Goal: Transaction & Acquisition: Purchase product/service

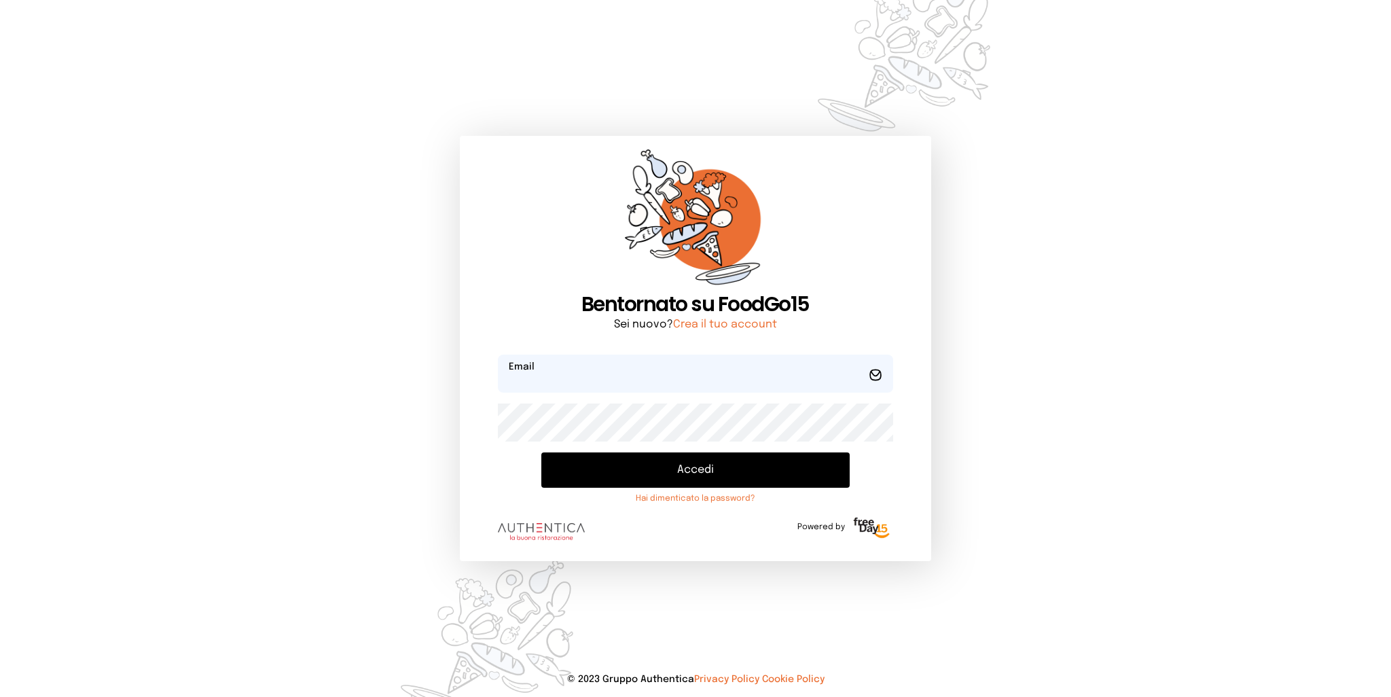
type input "**********"
click at [662, 467] on button "Accedi" at bounding box center [695, 469] width 308 height 35
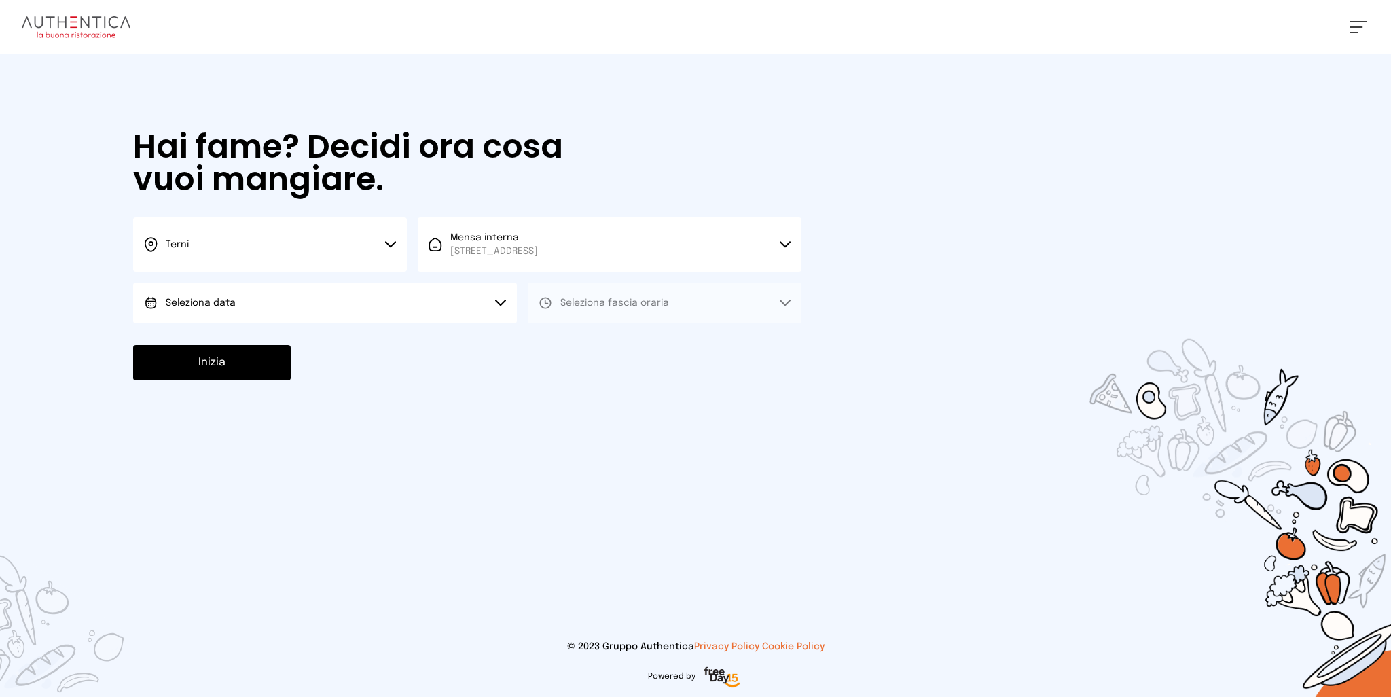
click at [289, 305] on button "Seleziona data" at bounding box center [325, 303] width 384 height 41
click at [246, 354] on li "[DATE], [DATE]" at bounding box center [325, 340] width 384 height 35
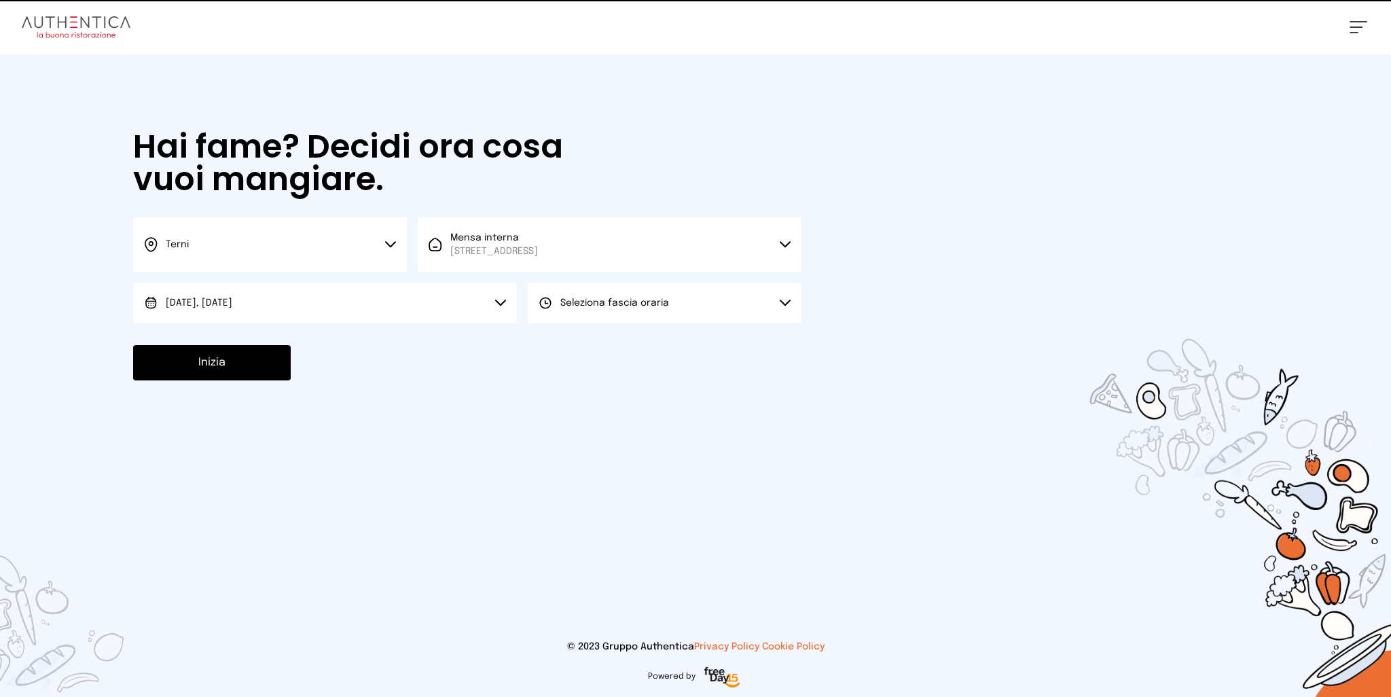
click at [622, 305] on span "Seleziona fascia oraria" at bounding box center [614, 303] width 109 height 10
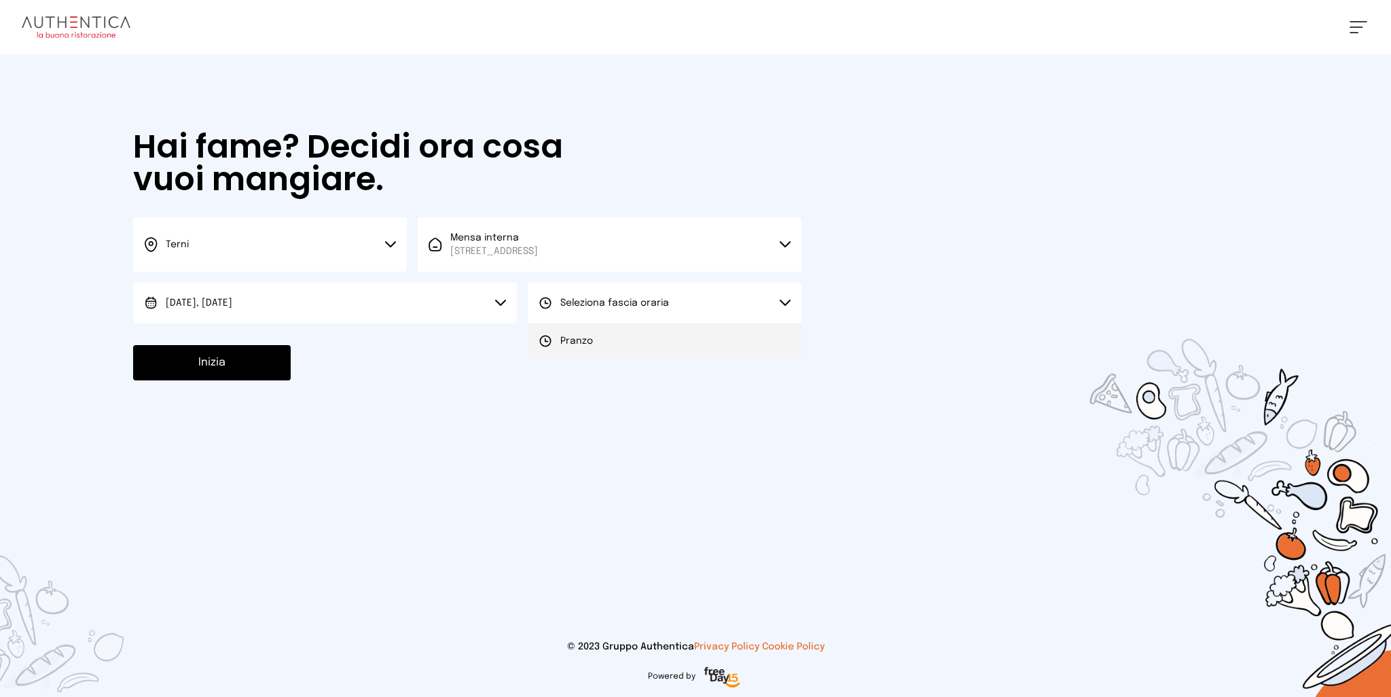
click at [596, 340] on li "Pranzo" at bounding box center [665, 340] width 274 height 35
click at [235, 371] on button "Inizia" at bounding box center [212, 362] width 158 height 35
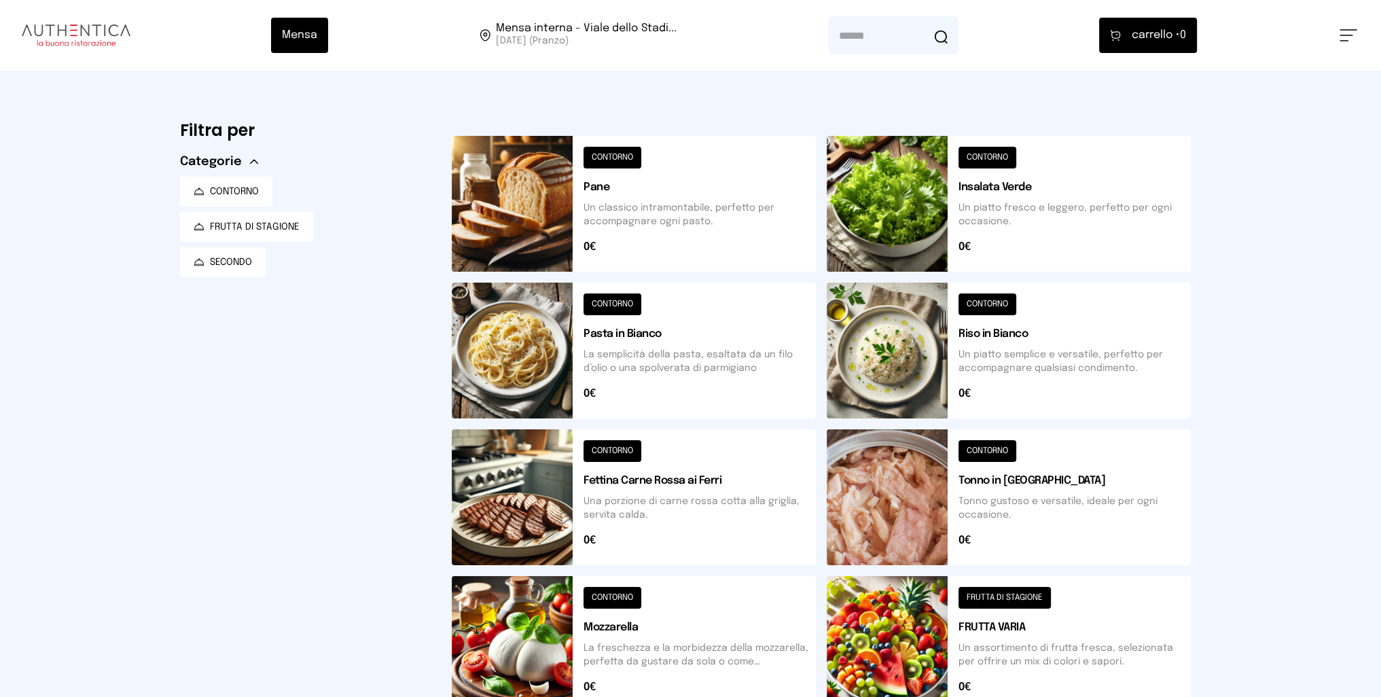
scroll to position [401, 0]
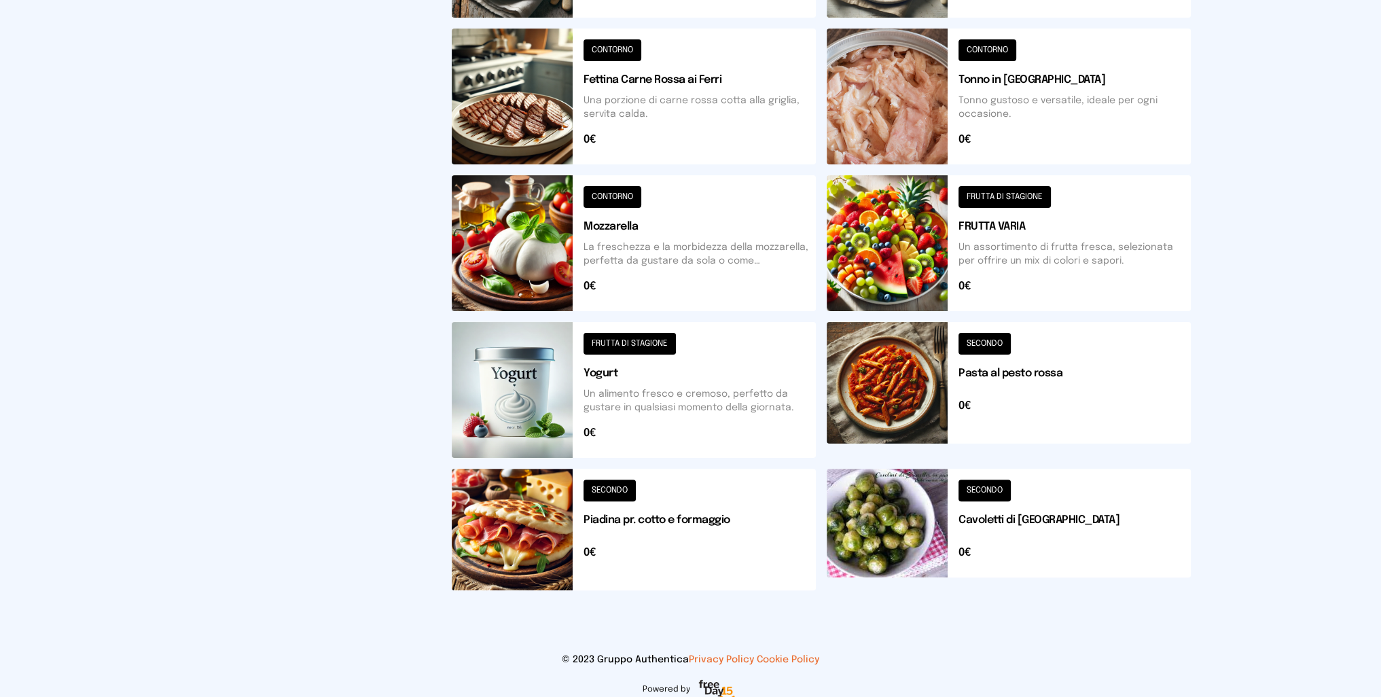
click at [876, 524] on button at bounding box center [1009, 530] width 364 height 122
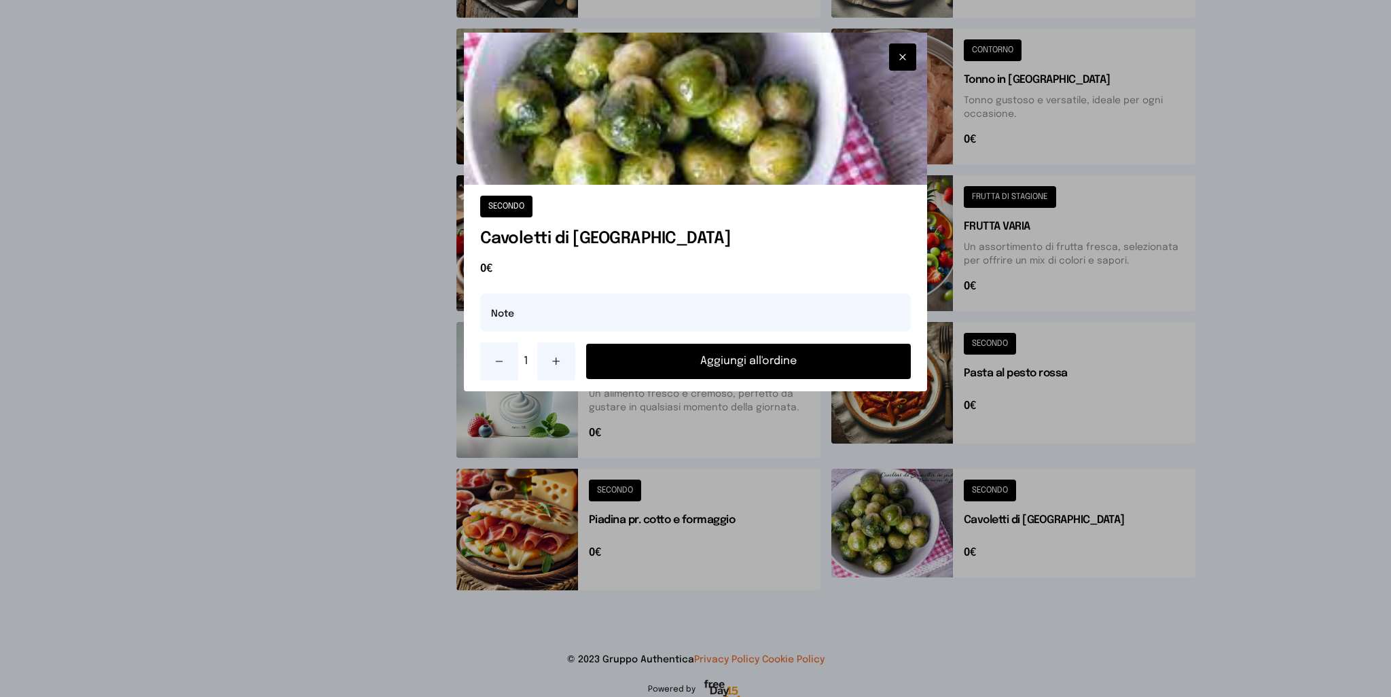
click at [783, 359] on button "Aggiungi all'ordine" at bounding box center [748, 361] width 325 height 35
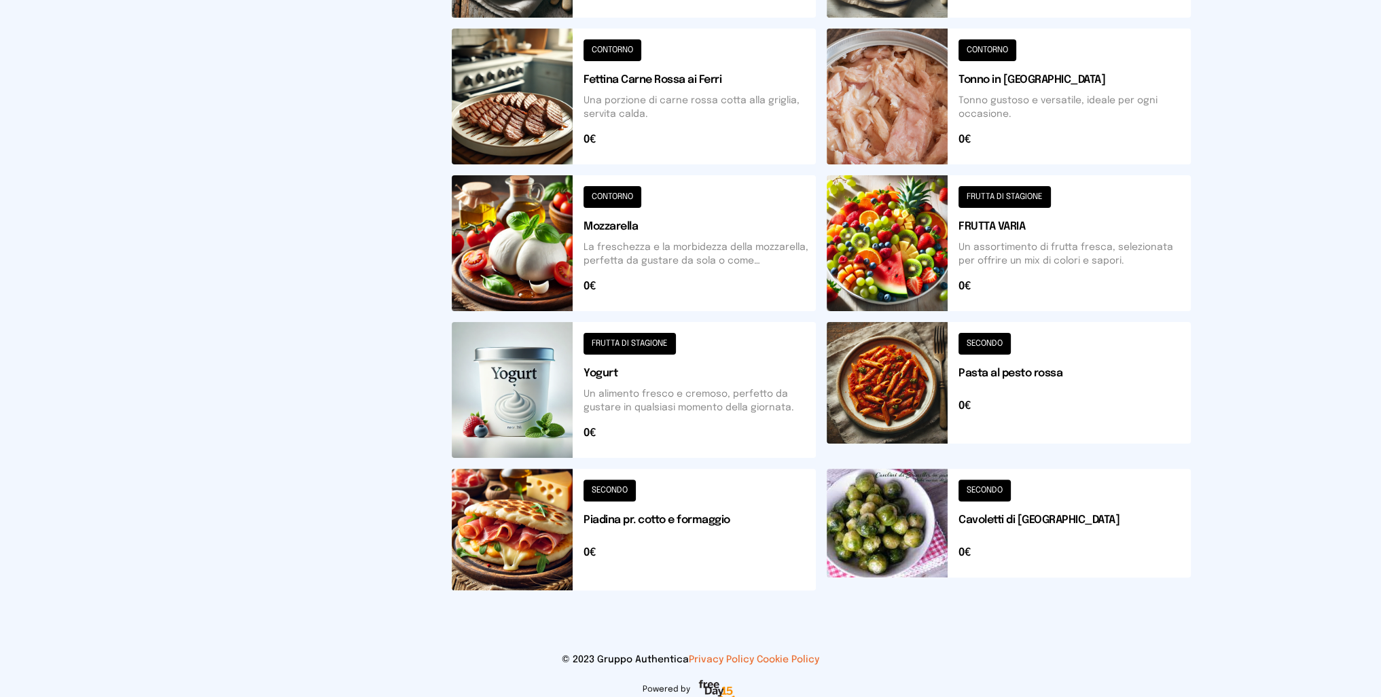
click at [520, 541] on button at bounding box center [634, 530] width 364 height 122
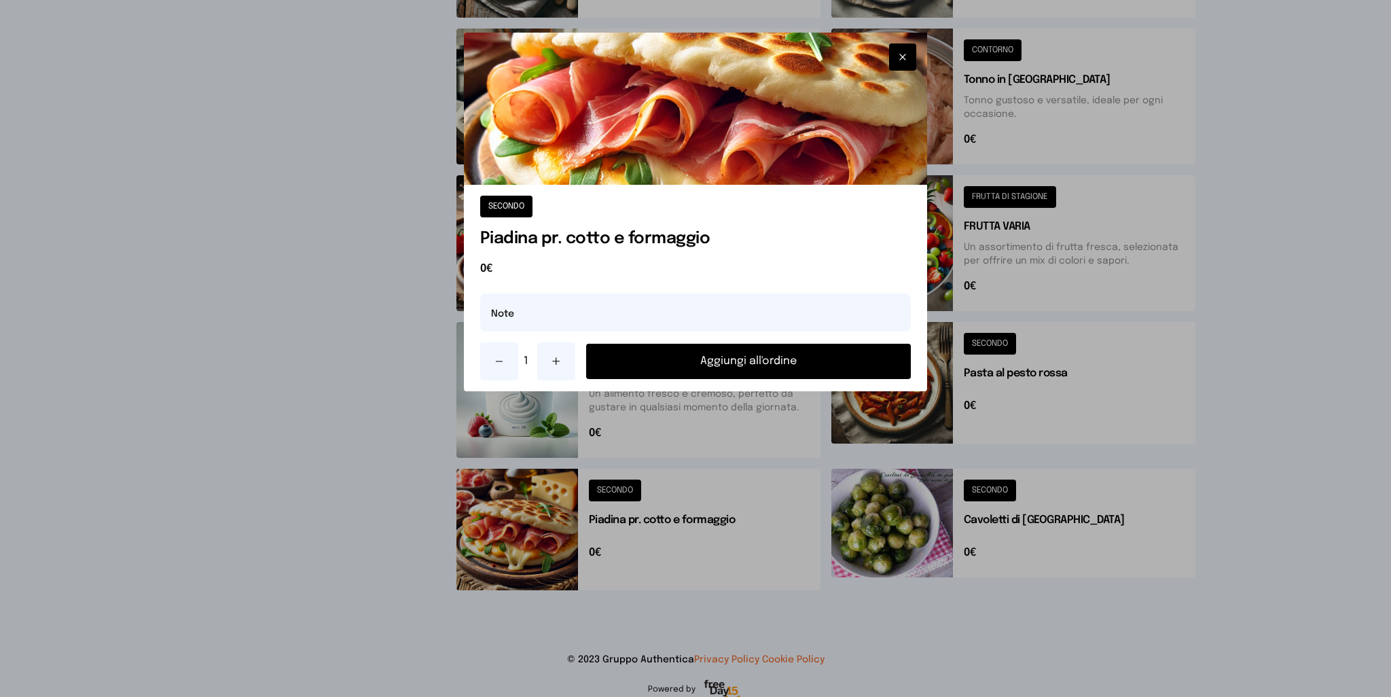
click at [769, 349] on button "Aggiungi all'ordine" at bounding box center [748, 361] width 325 height 35
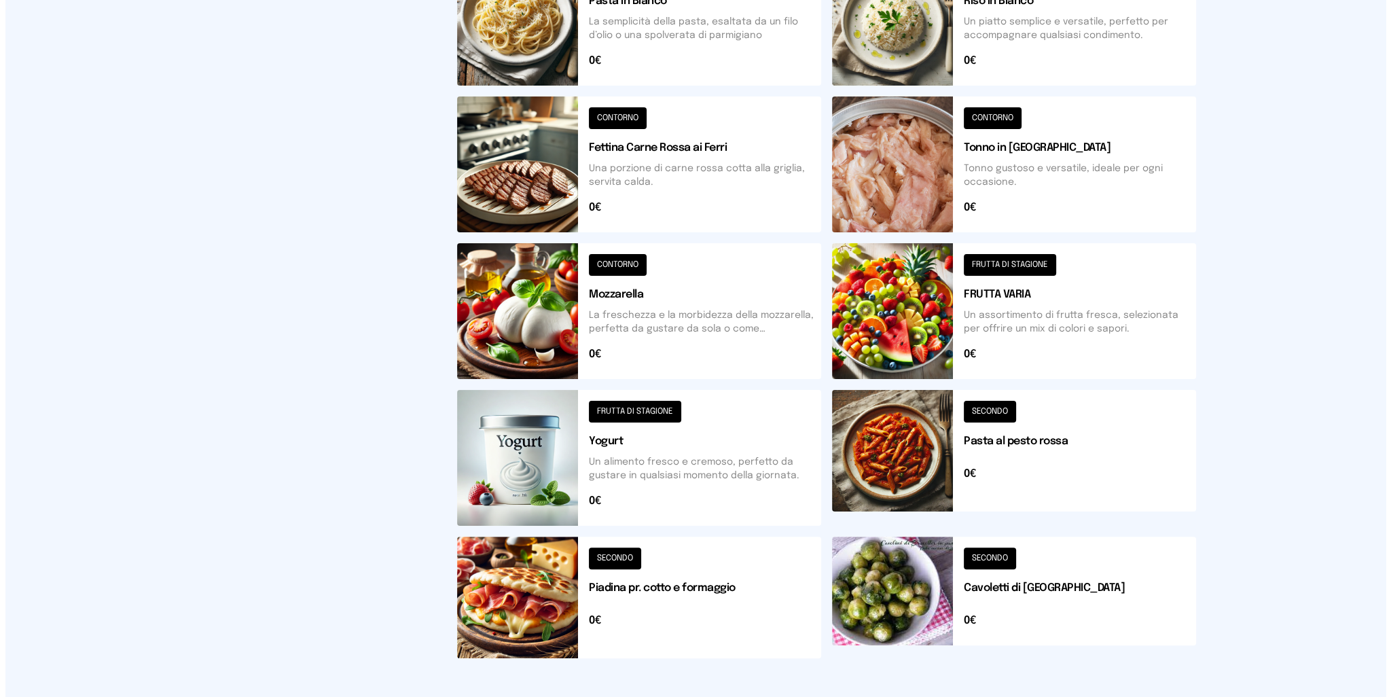
scroll to position [0, 0]
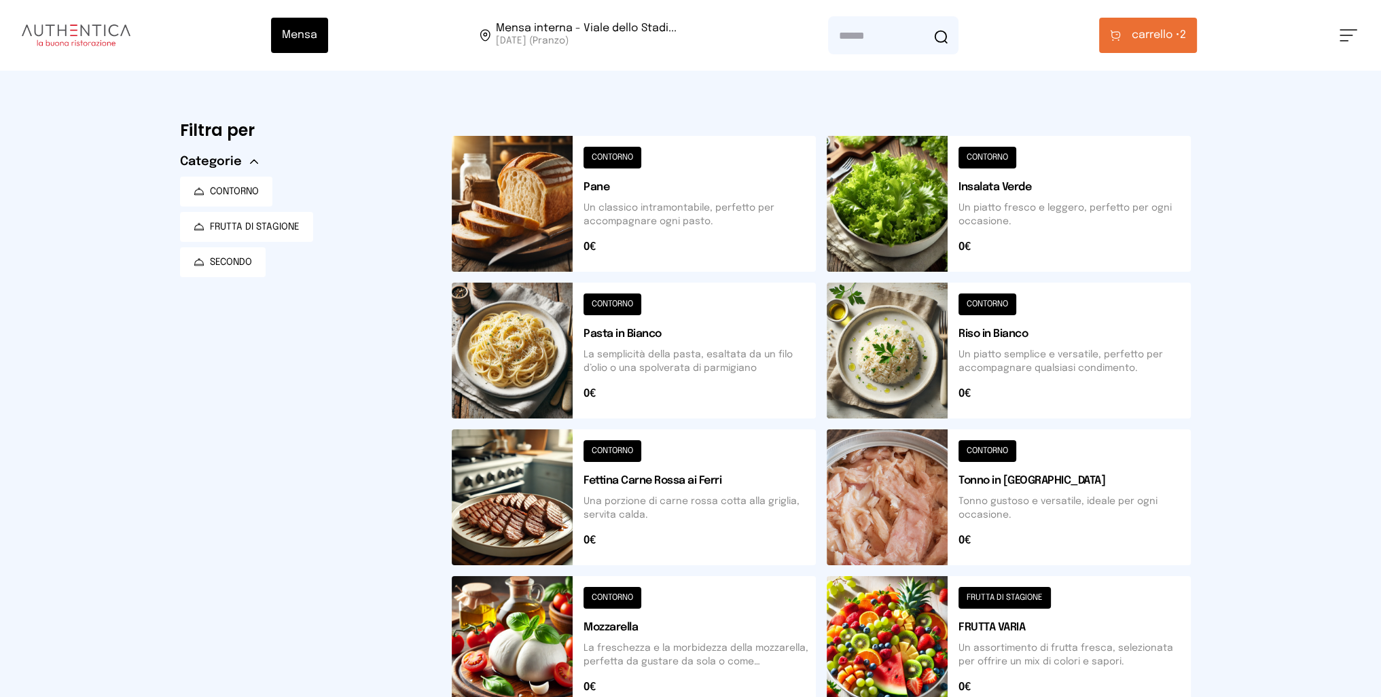
click at [1171, 36] on span "carrello •" at bounding box center [1156, 35] width 48 height 16
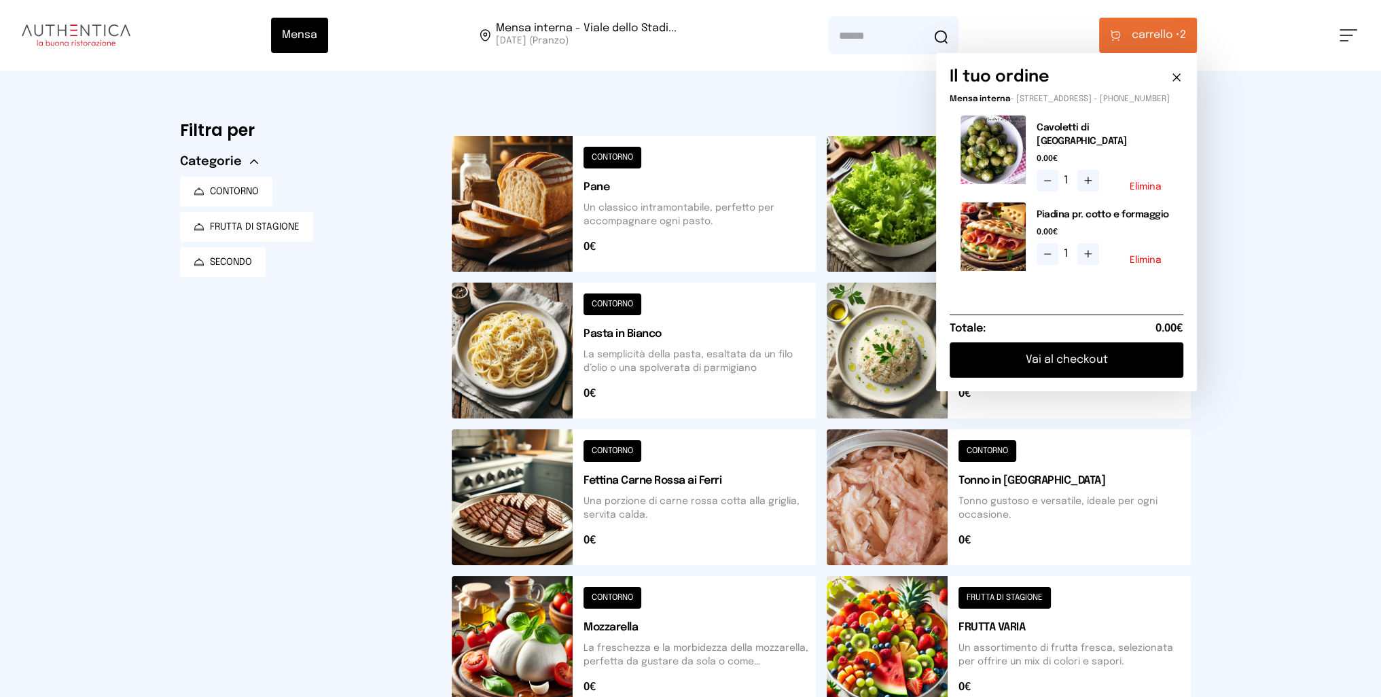
click at [1129, 362] on button "Vai al checkout" at bounding box center [1067, 359] width 234 height 35
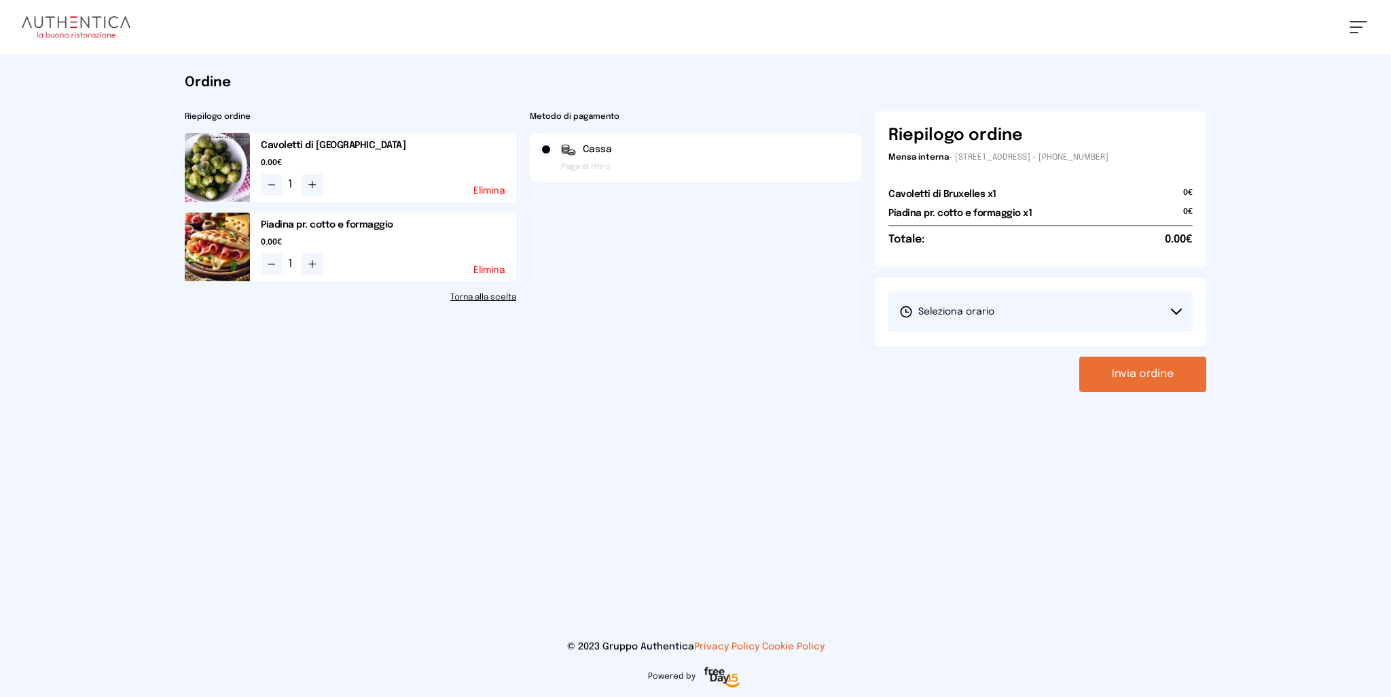
click at [990, 319] on button "Seleziona orario" at bounding box center [1041, 311] width 304 height 41
click at [988, 347] on span "1° Turno (13:00 - 15:00)" at bounding box center [950, 350] width 103 height 14
click at [1147, 374] on button "Invia ordine" at bounding box center [1142, 374] width 127 height 35
